Goal: Task Accomplishment & Management: Use online tool/utility

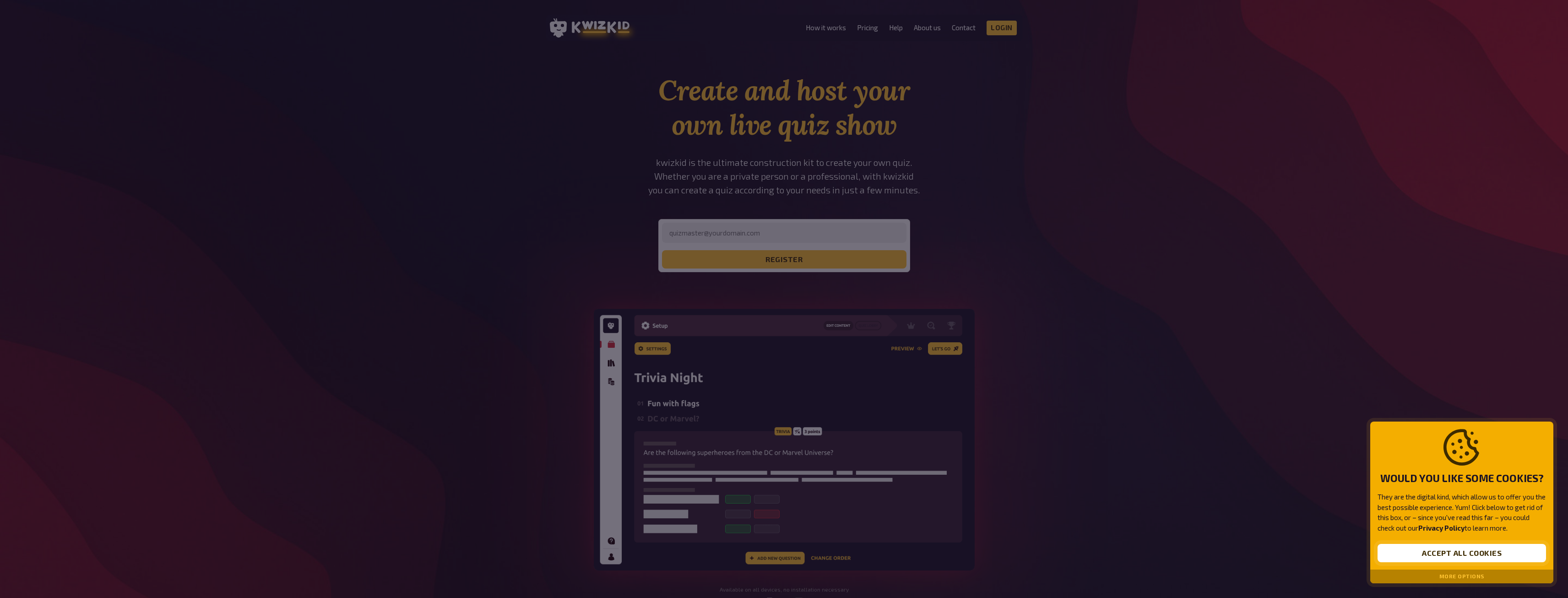
click at [1455, 549] on button "Accept all cookies" at bounding box center [1462, 552] width 169 height 19
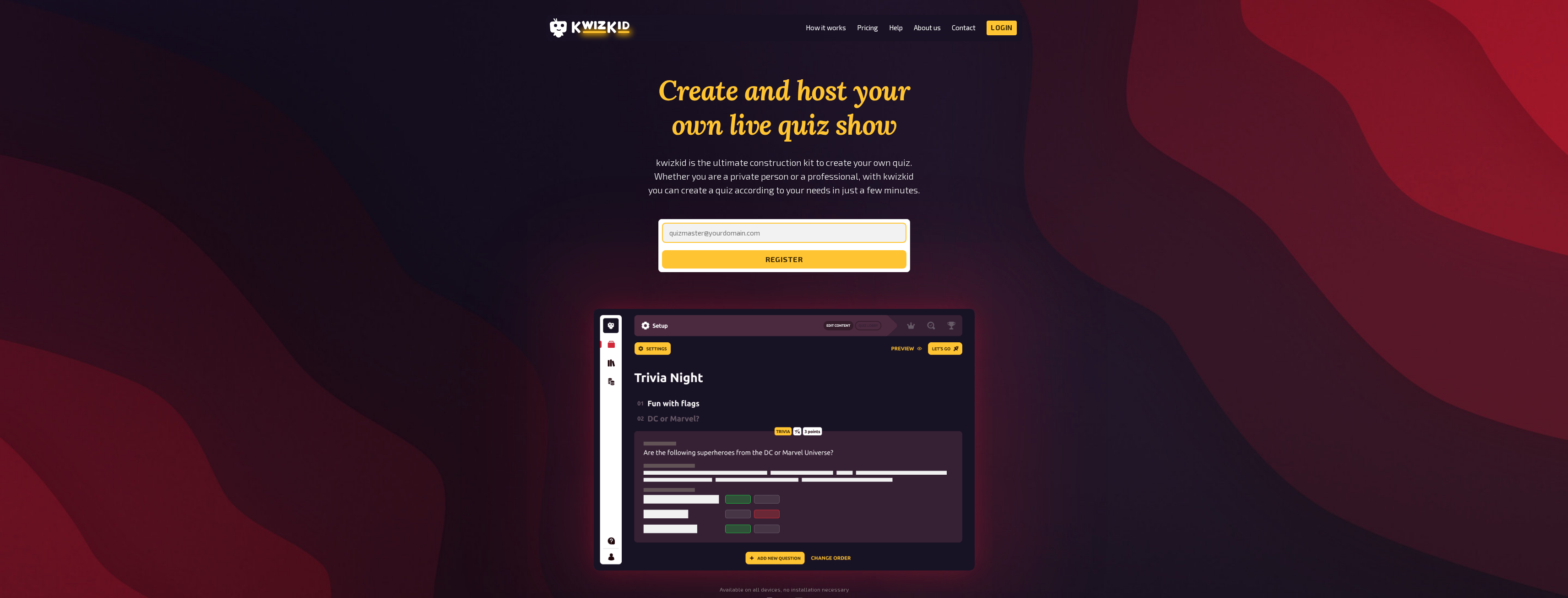
click at [755, 228] on input "email" at bounding box center [784, 232] width 244 height 20
type input "[PERSON_NAME][EMAIL_ADDRESS][DOMAIN_NAME]"
click at [767, 256] on button "register" at bounding box center [784, 259] width 244 height 19
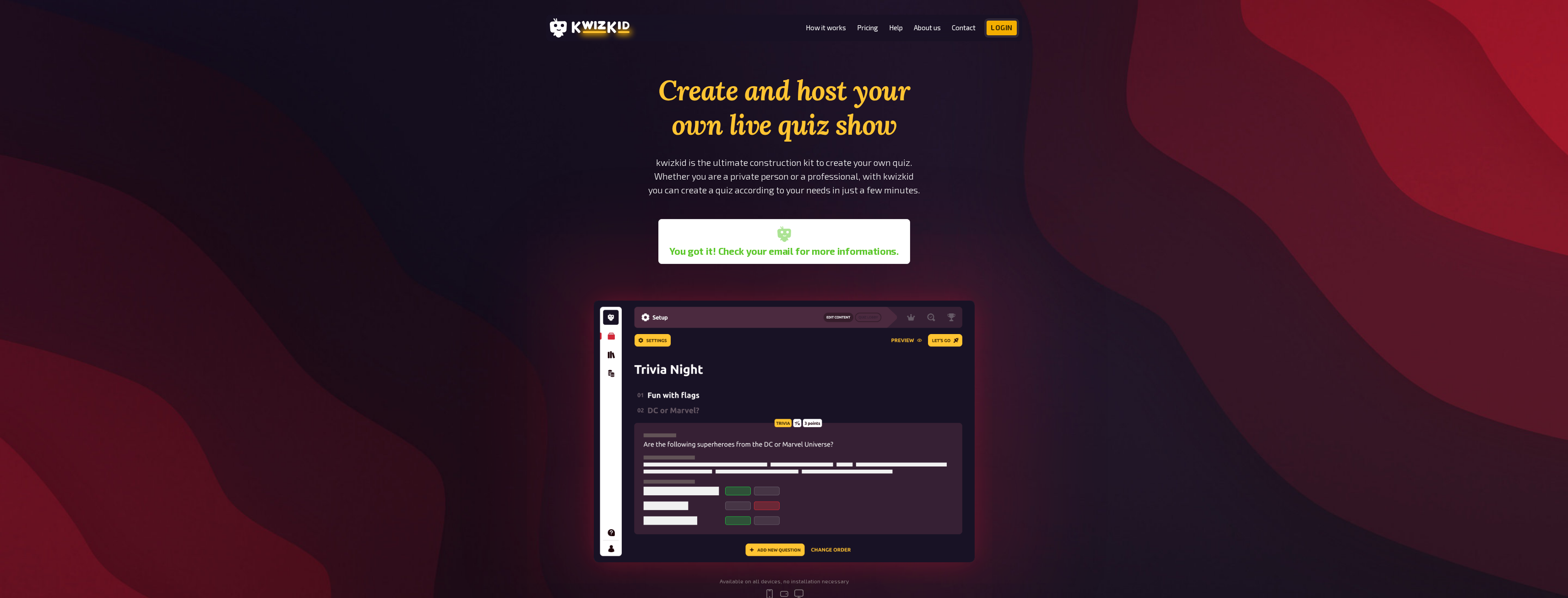
click at [1001, 25] on link "Login" at bounding box center [1002, 28] width 30 height 15
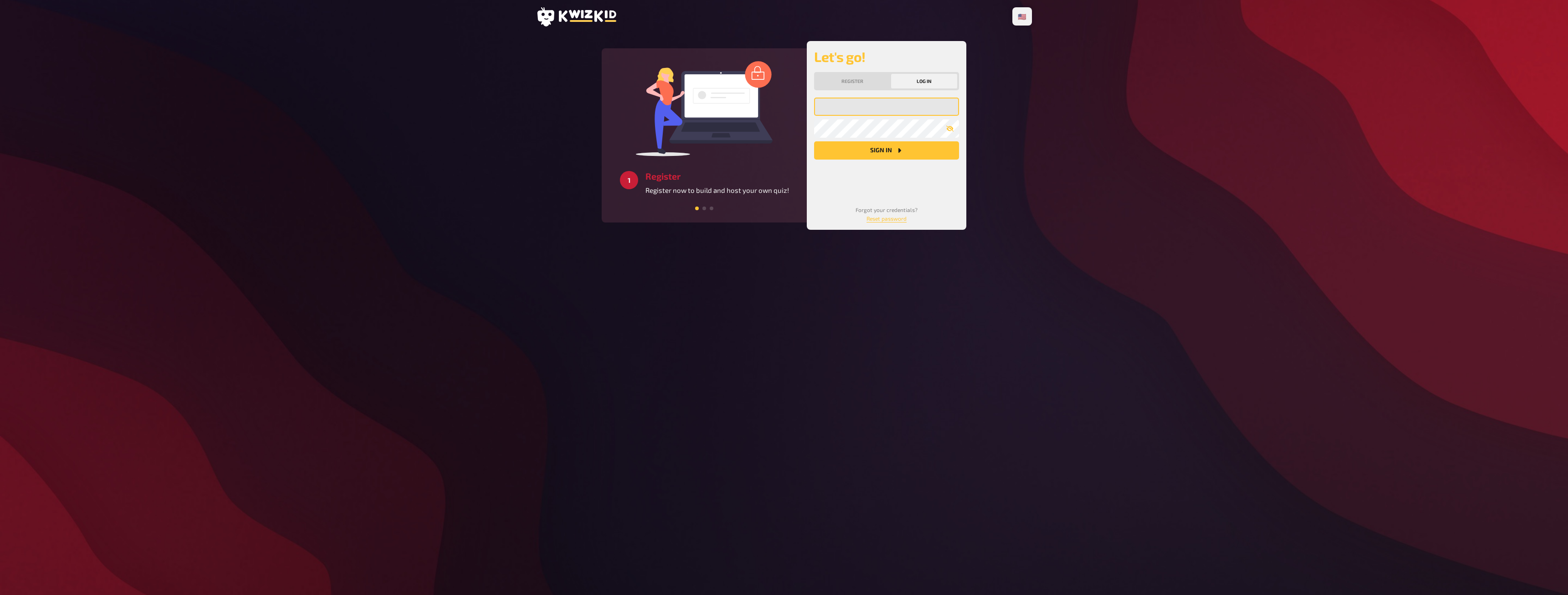
click at [866, 105] on input "email" at bounding box center [887, 106] width 145 height 19
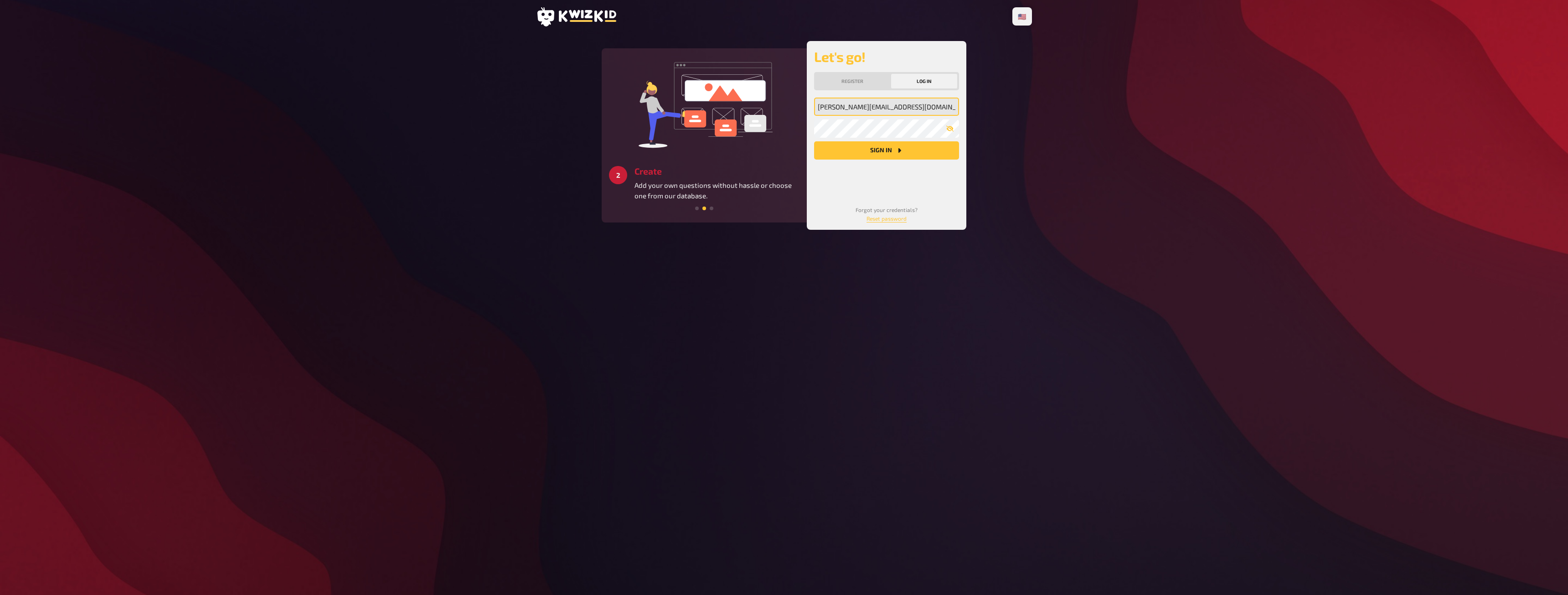
type input "[PERSON_NAME][EMAIL_ADDRESS][DOMAIN_NAME]"
click at [891, 152] on button "Sign in" at bounding box center [887, 150] width 145 height 19
